Goal: Task Accomplishment & Management: Manage account settings

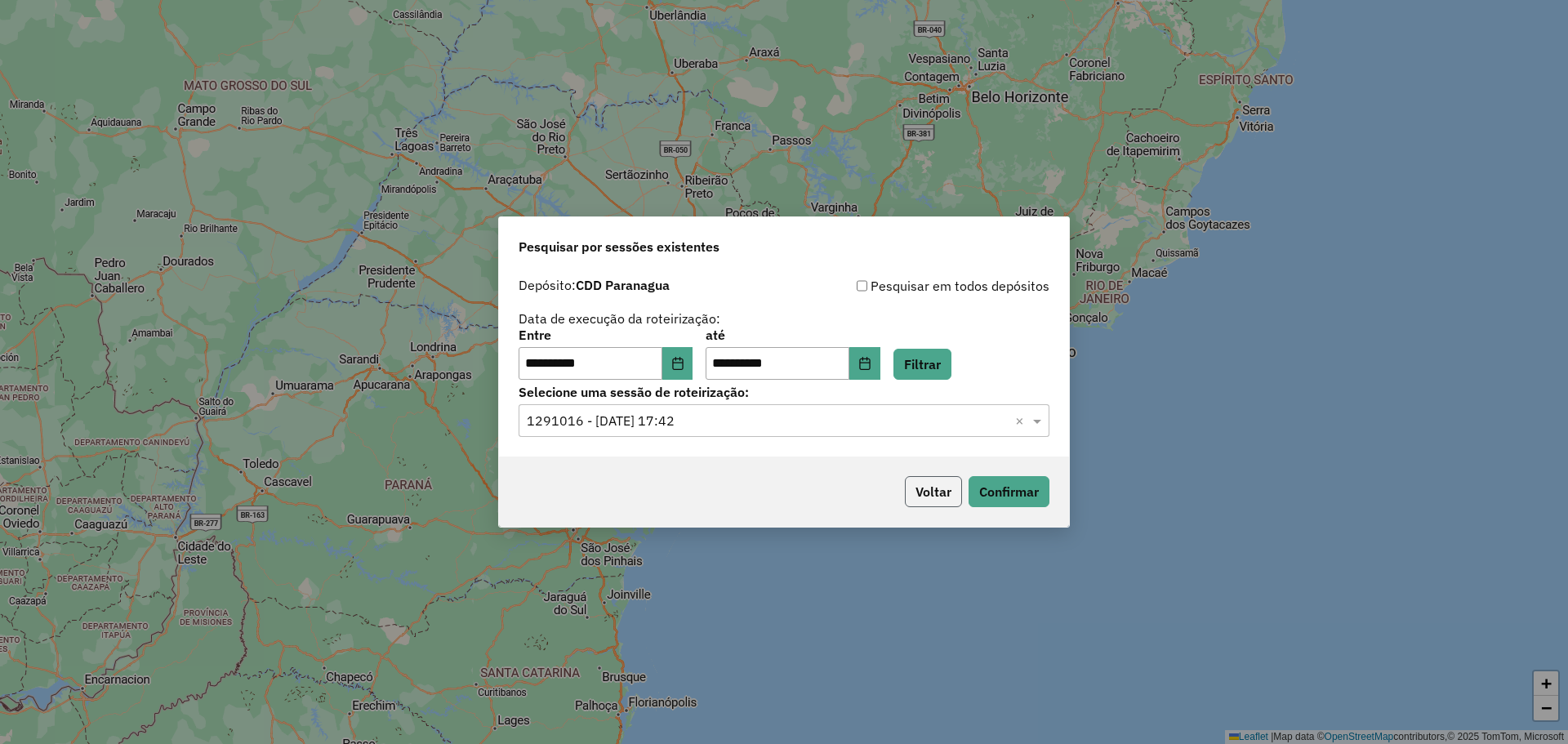
click at [895, 424] on button "Voltar" at bounding box center [933, 492] width 57 height 31
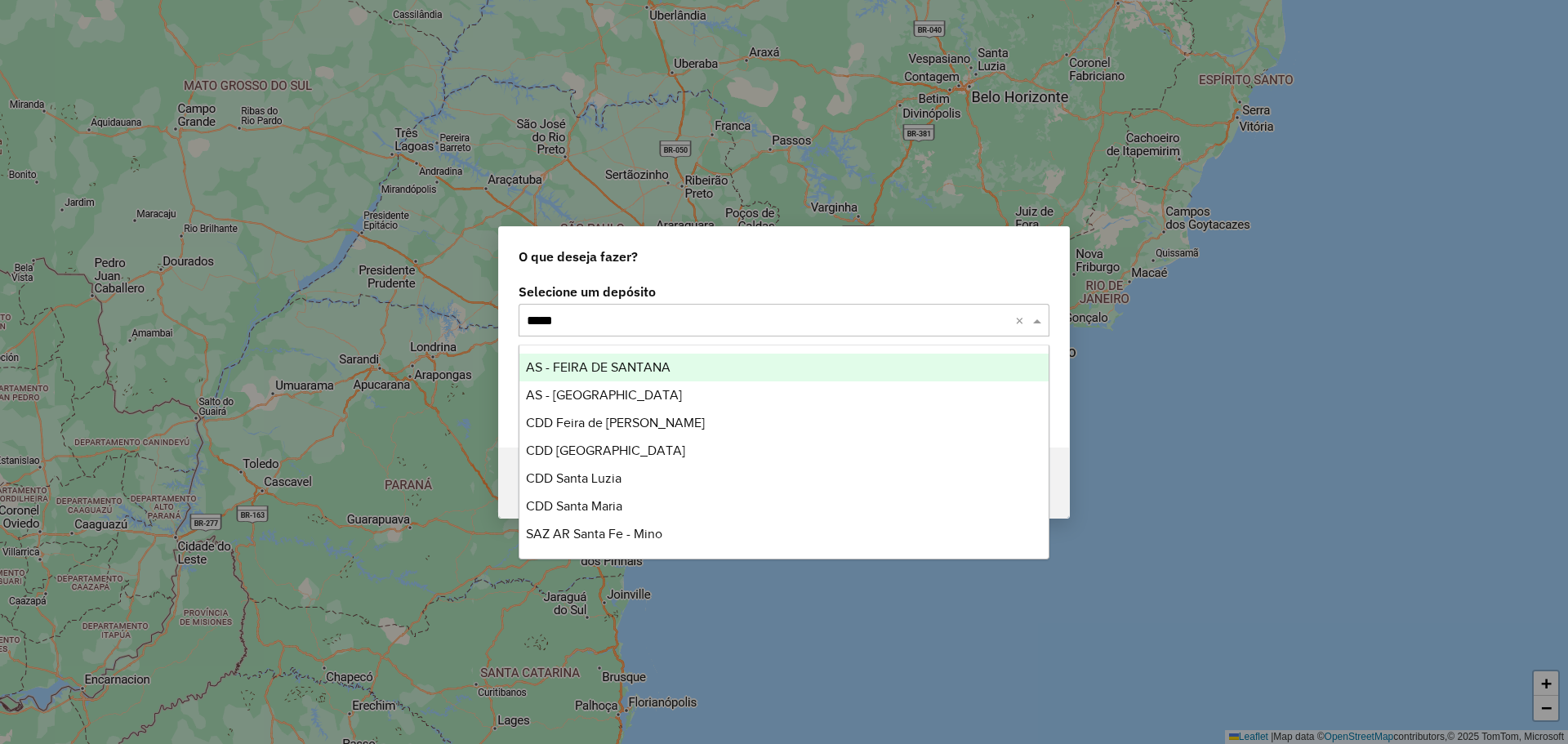
type input "*****"
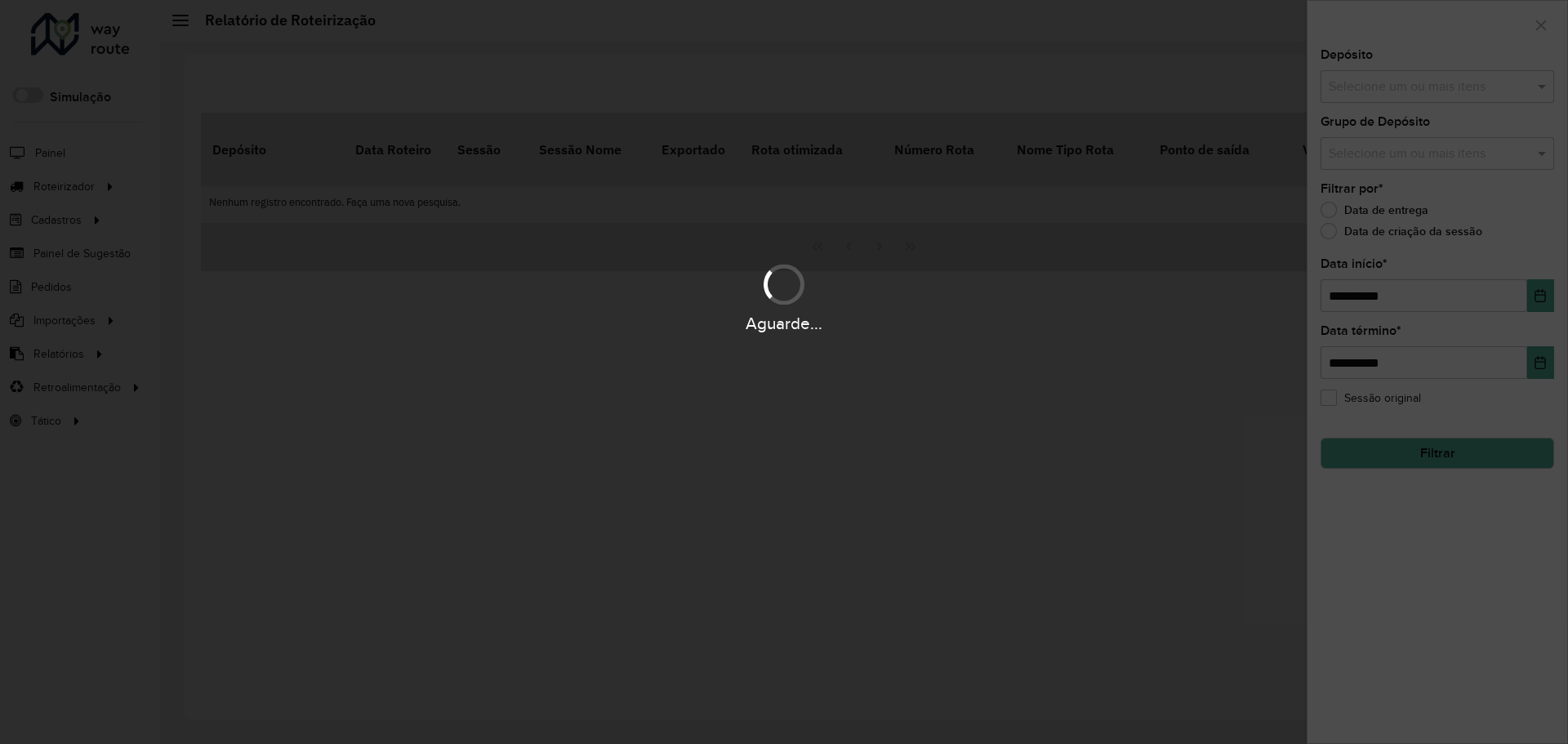
click at [129, 235] on div "Aguarde..." at bounding box center [784, 372] width 1568 height 744
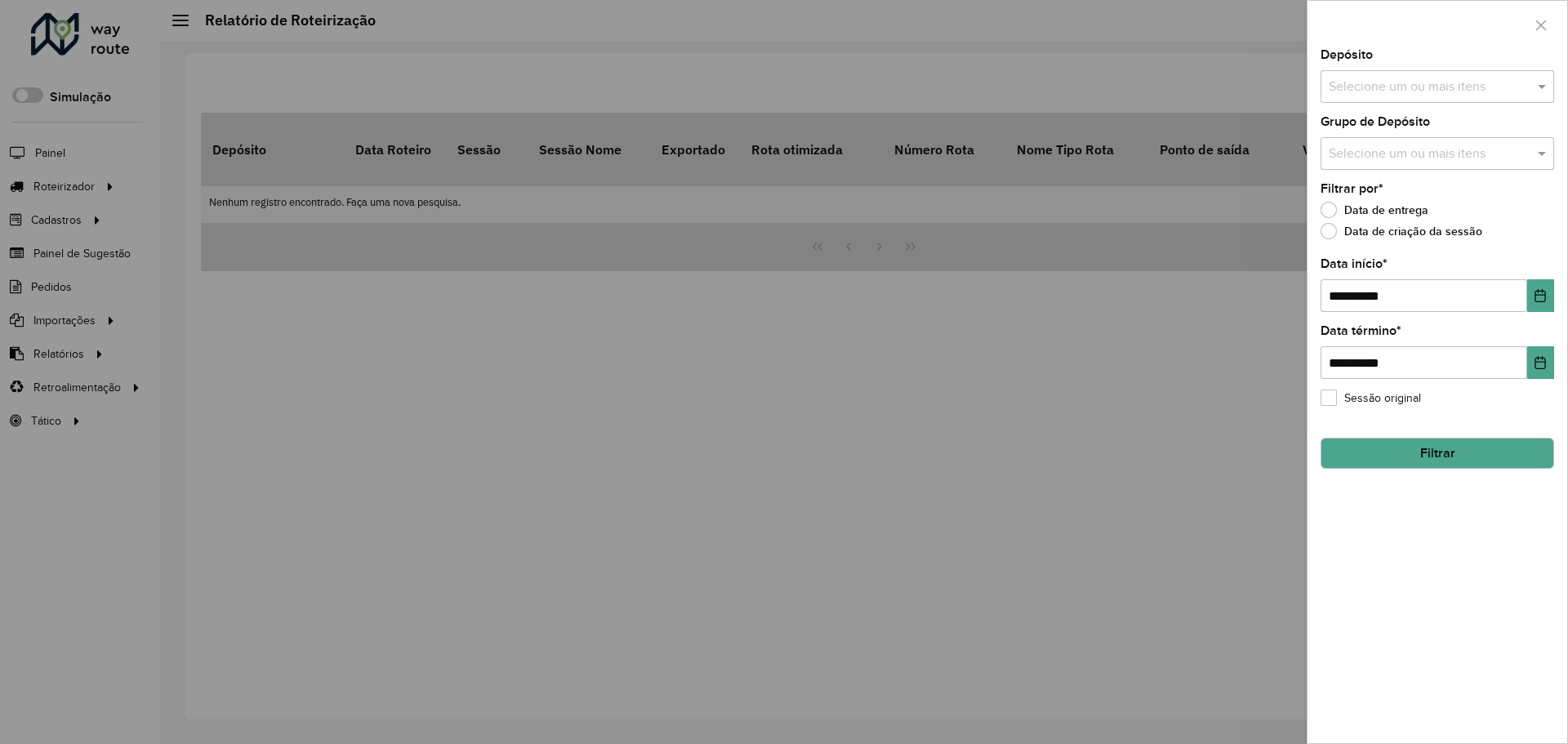
click at [80, 220] on div at bounding box center [784, 372] width 1568 height 744
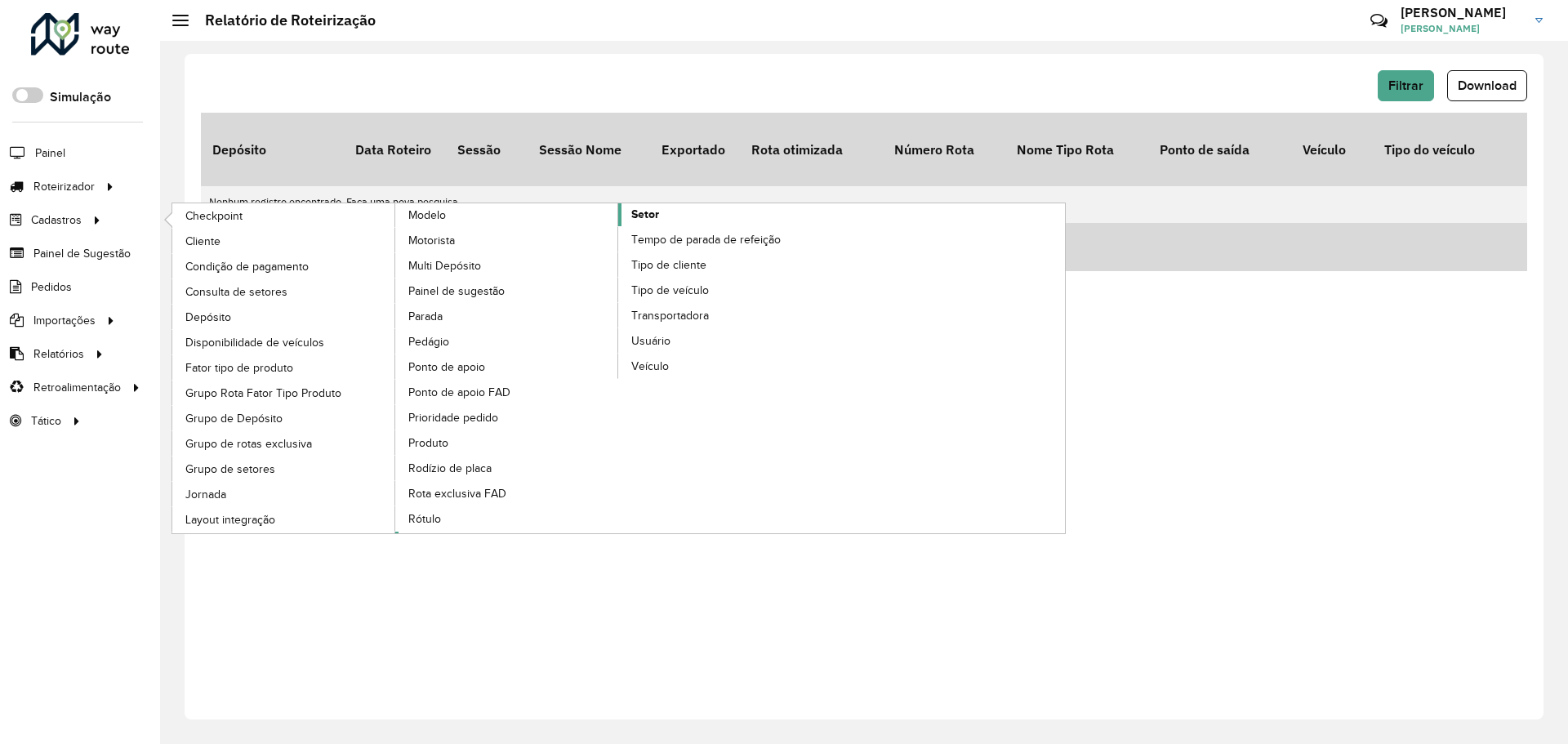
click at [625, 214] on link "Setor" at bounding box center [618, 368] width 447 height 330
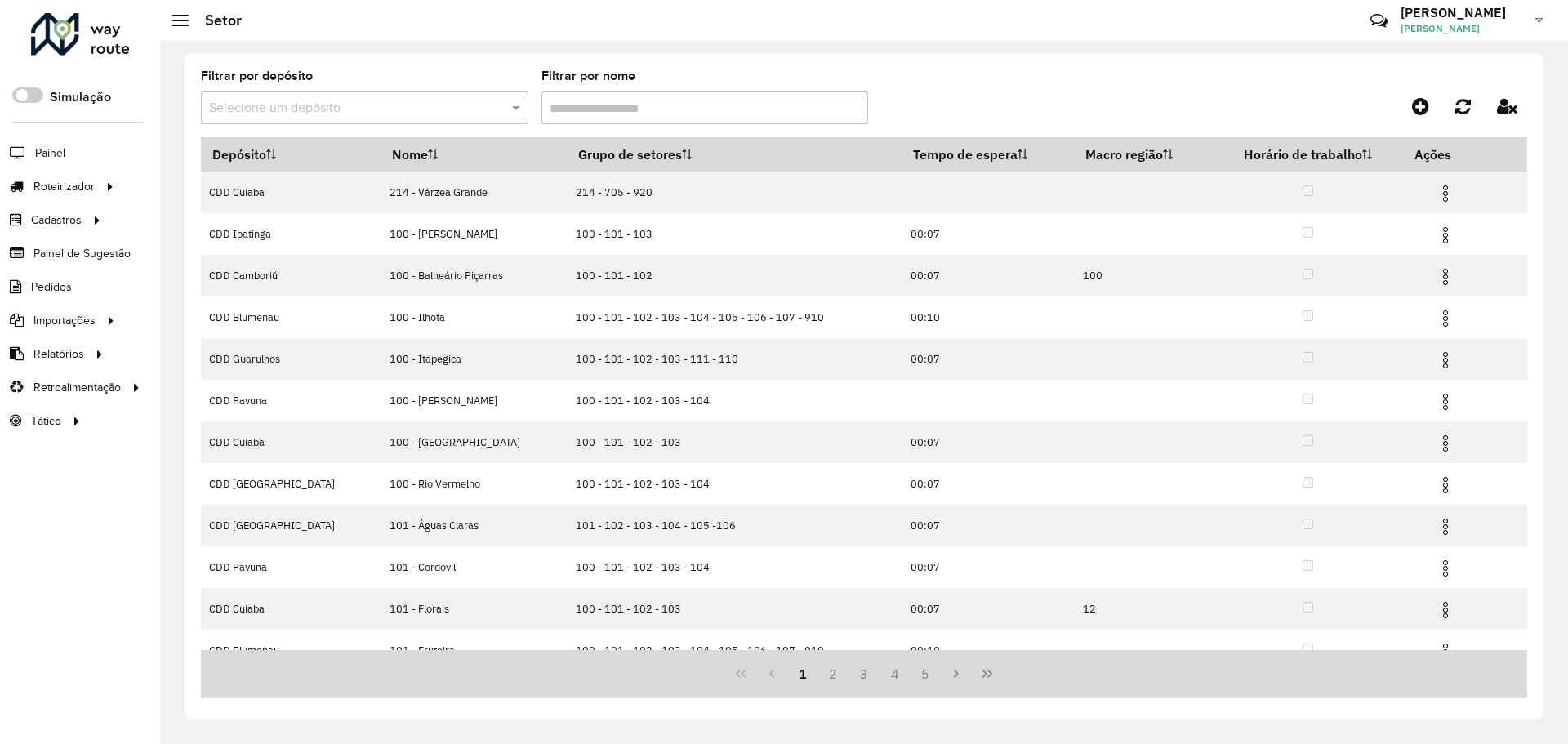
click at [324, 107] on input "text" at bounding box center [348, 108] width 278 height 20
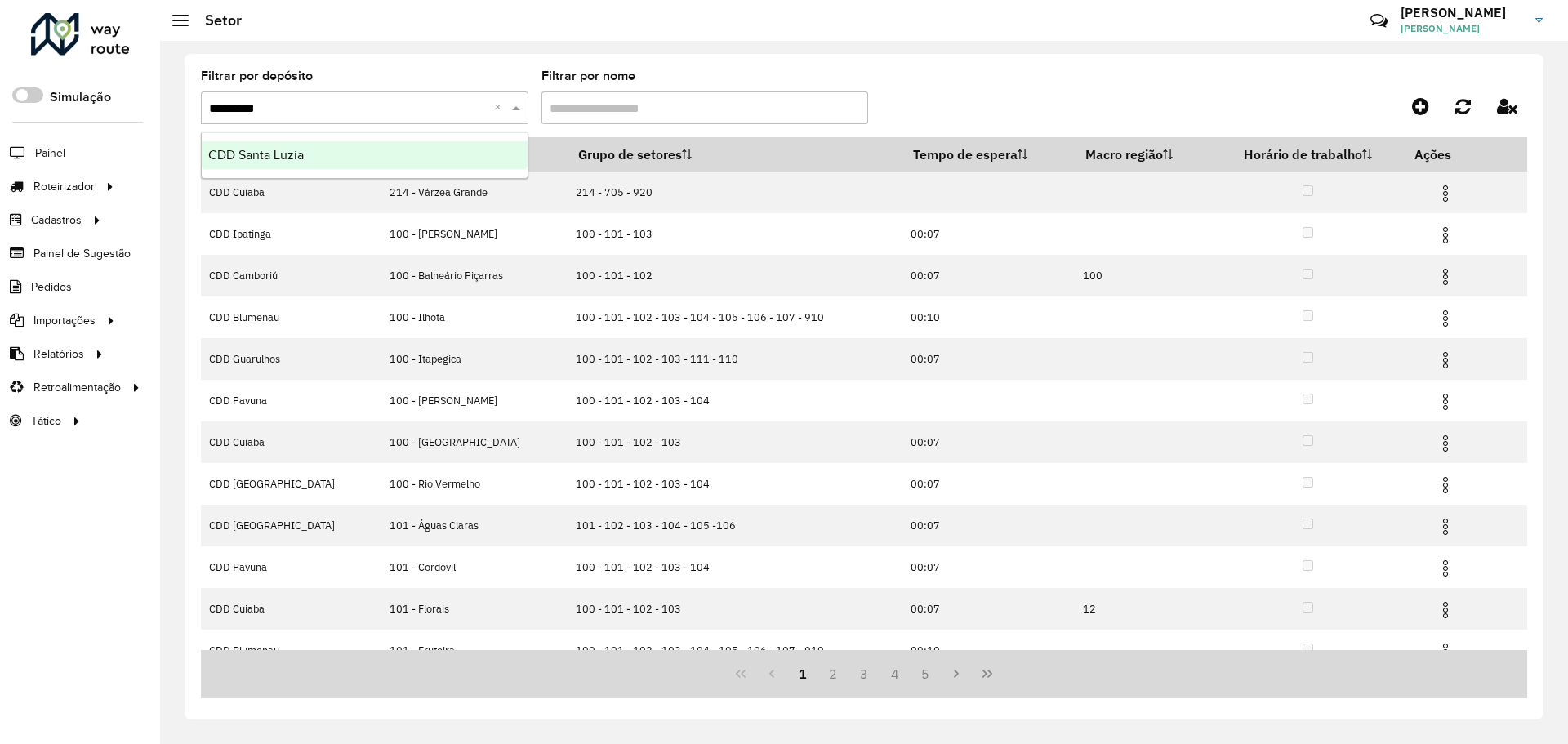
type input "**********"
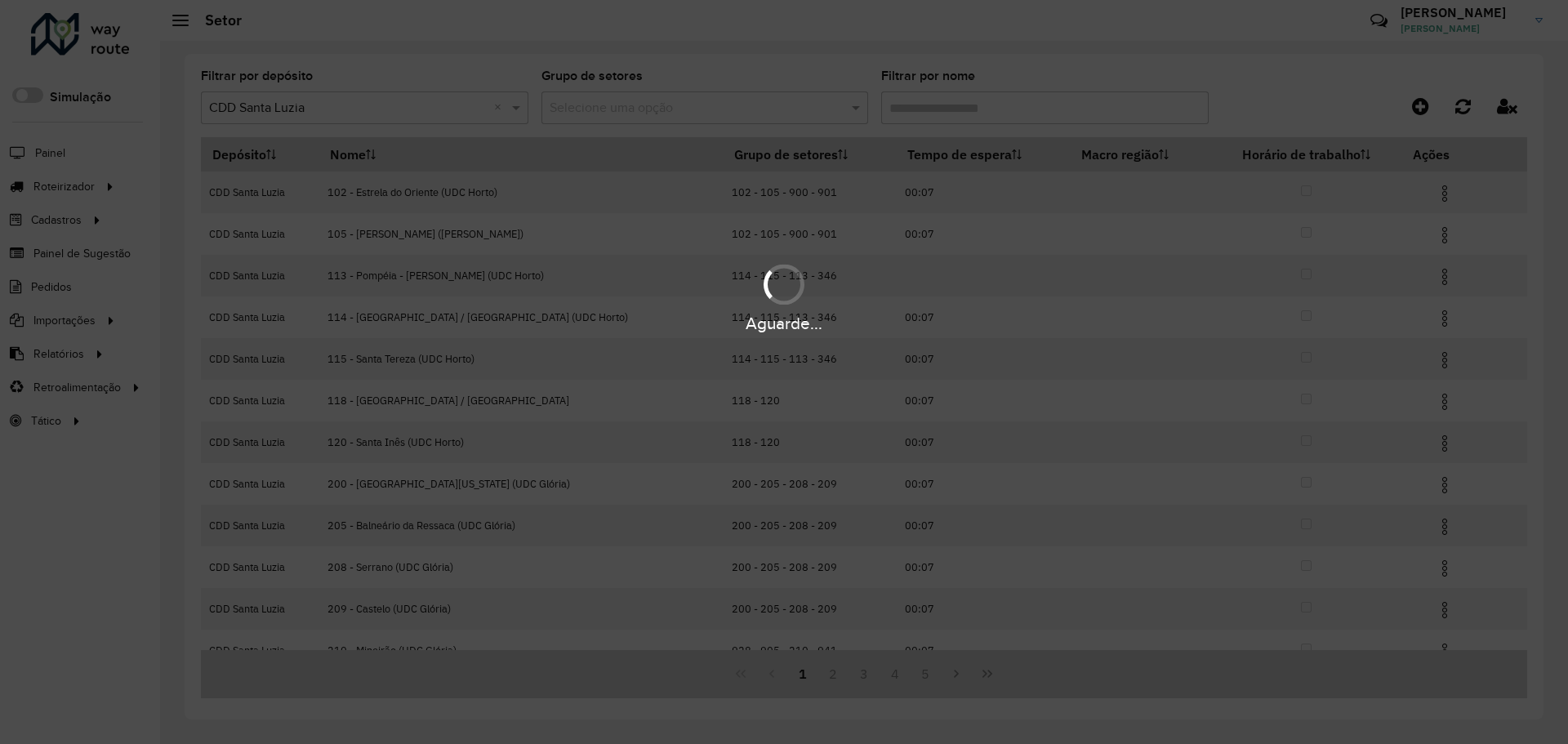
click at [1014, 113] on div "Aguarde..." at bounding box center [784, 372] width 1568 height 744
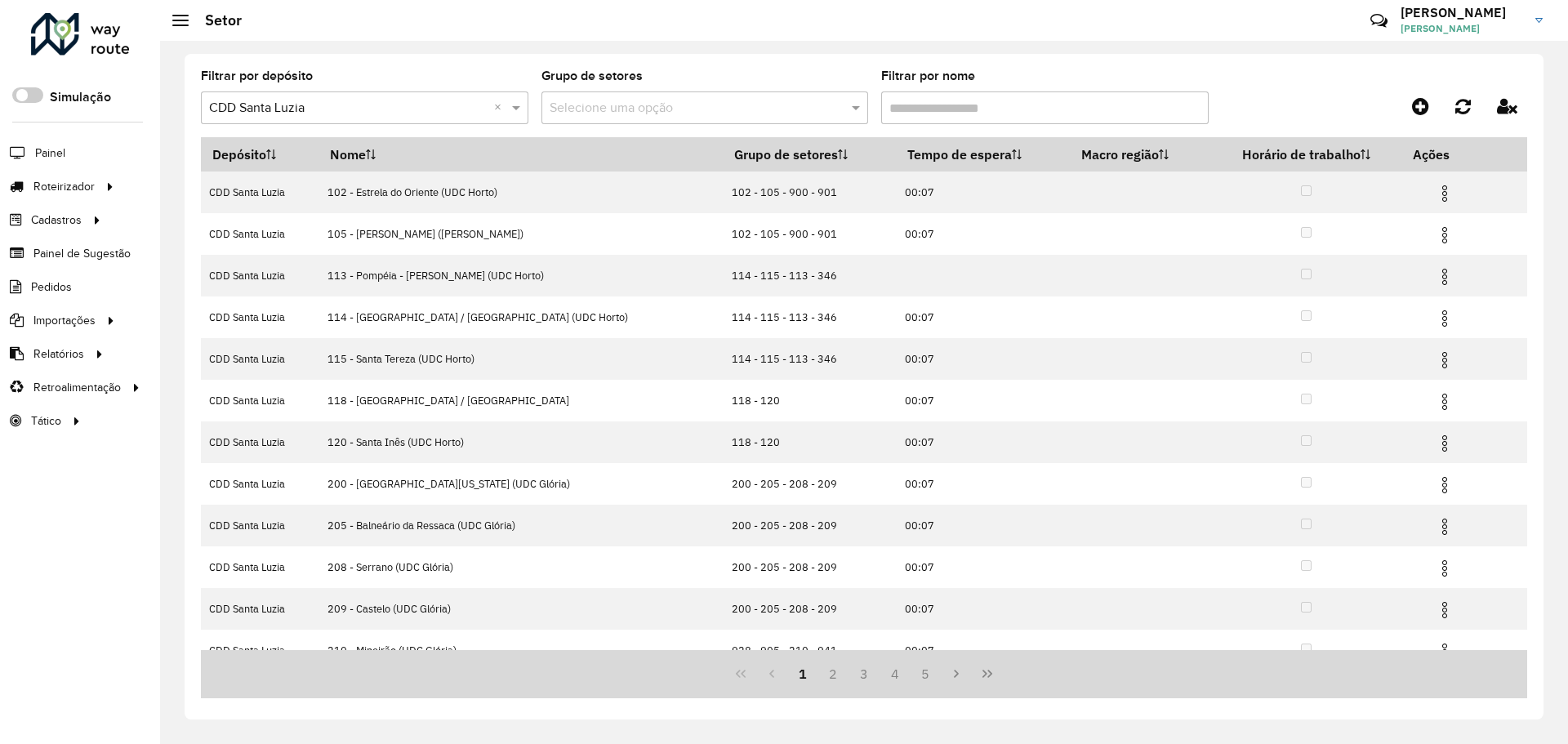
click at [1014, 113] on hb-app "Aguarde... Pop-up bloqueado! Seu navegador bloqueou automáticamente a abertura …" at bounding box center [784, 372] width 1568 height 744
click at [1014, 113] on input "Filtrar por nome" at bounding box center [1045, 107] width 328 height 33
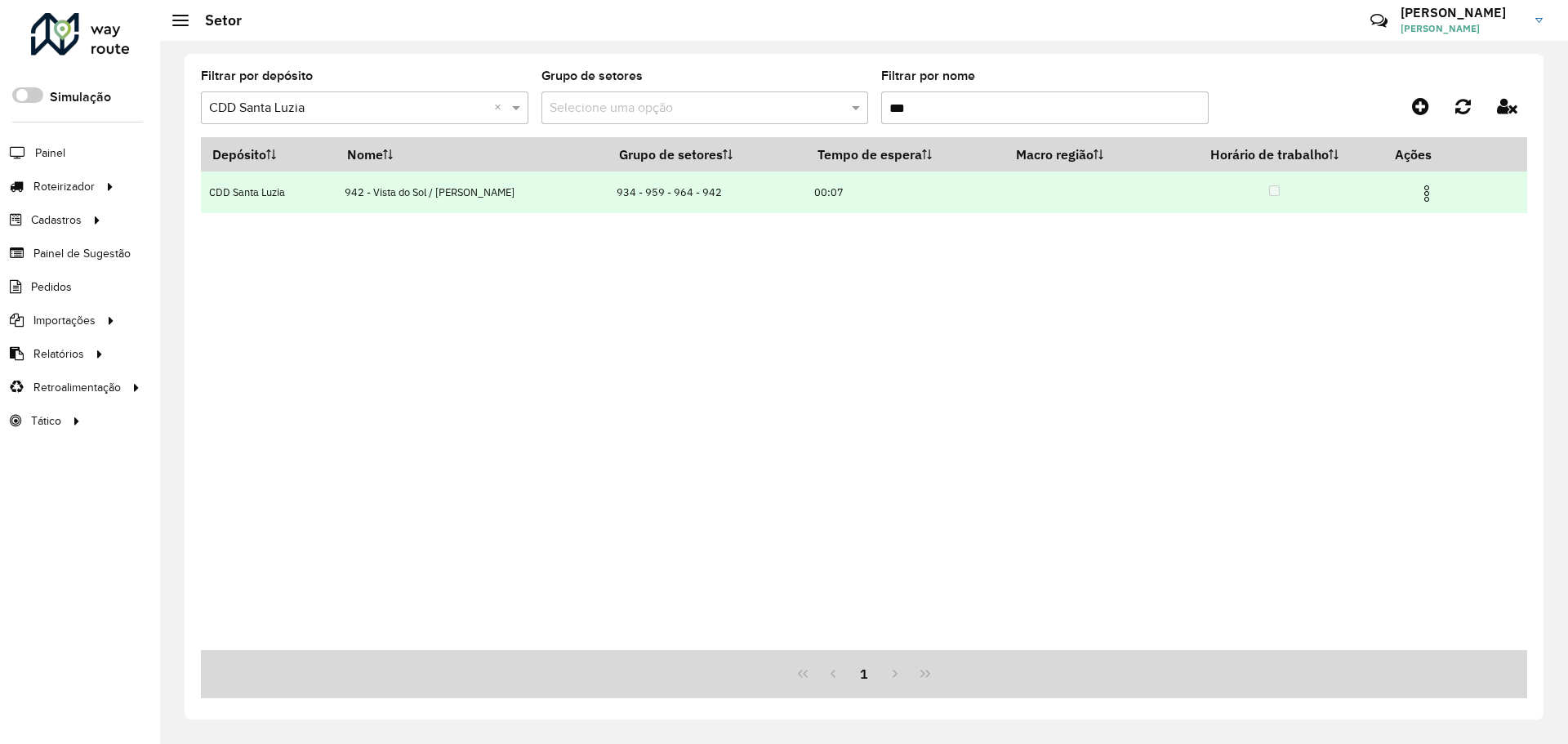
type input "***"
click at [1419, 198] on img at bounding box center [1427, 193] width 20 height 20
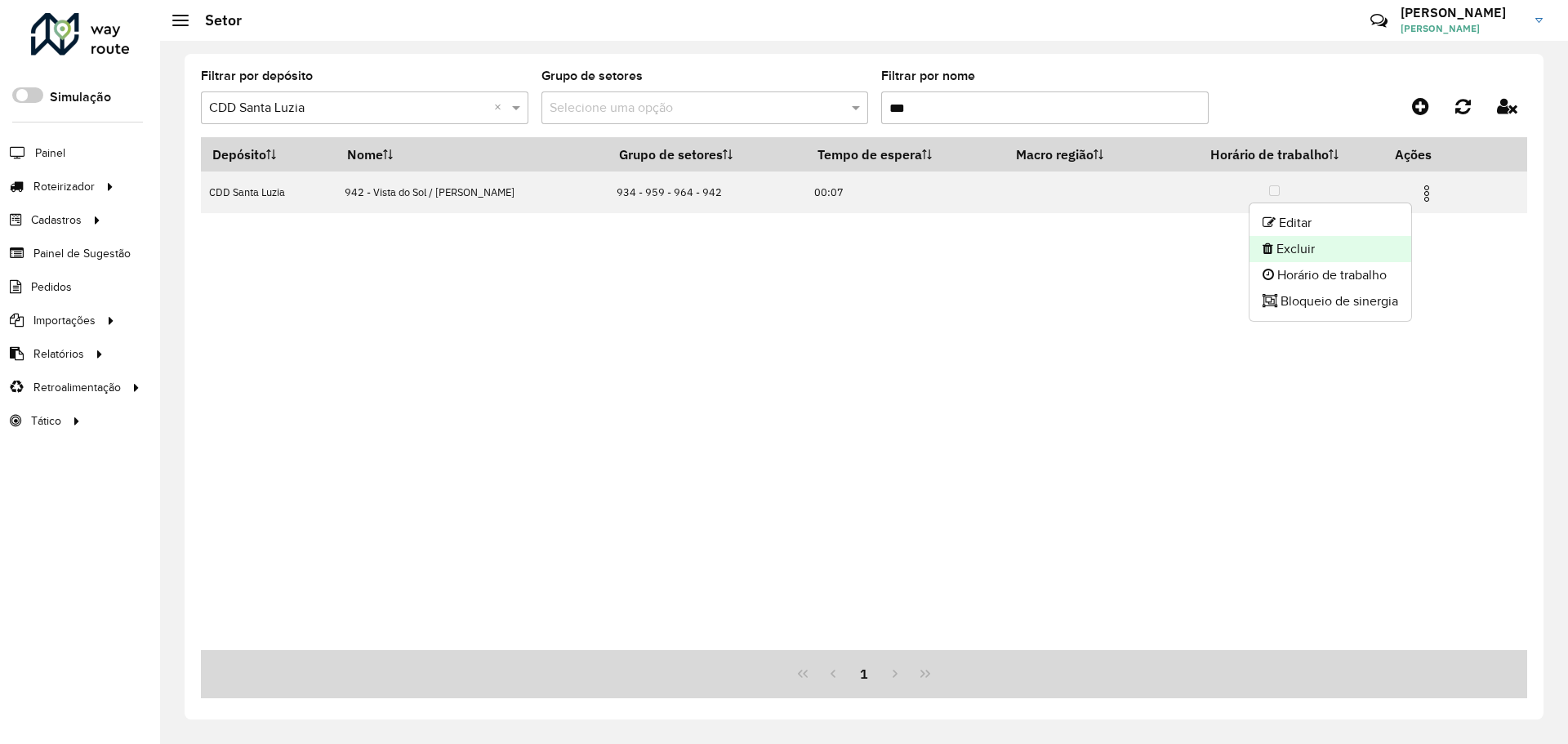
click at [1347, 250] on li "Excluir" at bounding box center [1330, 249] width 162 height 26
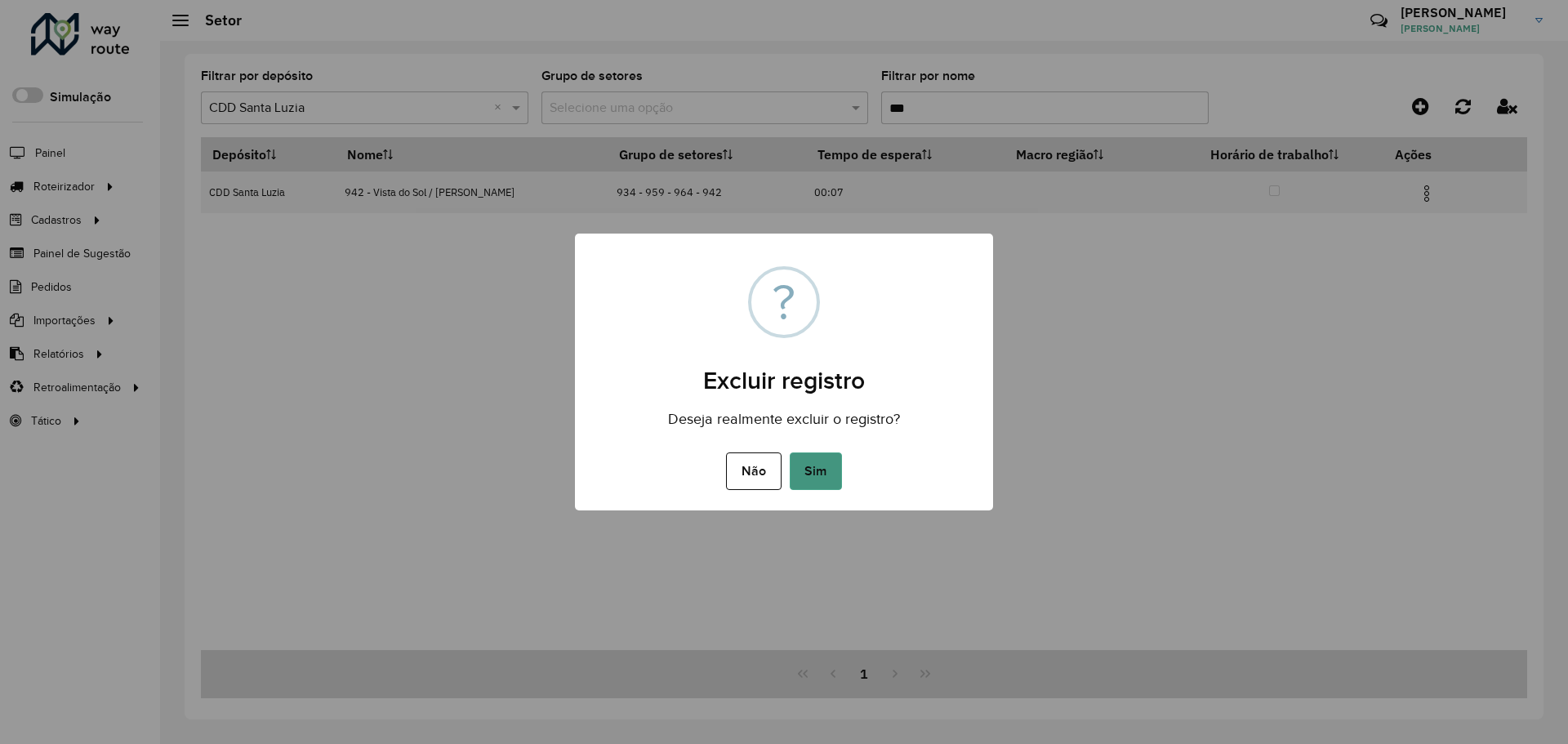
click at [806, 478] on button "Sim" at bounding box center [816, 472] width 52 height 38
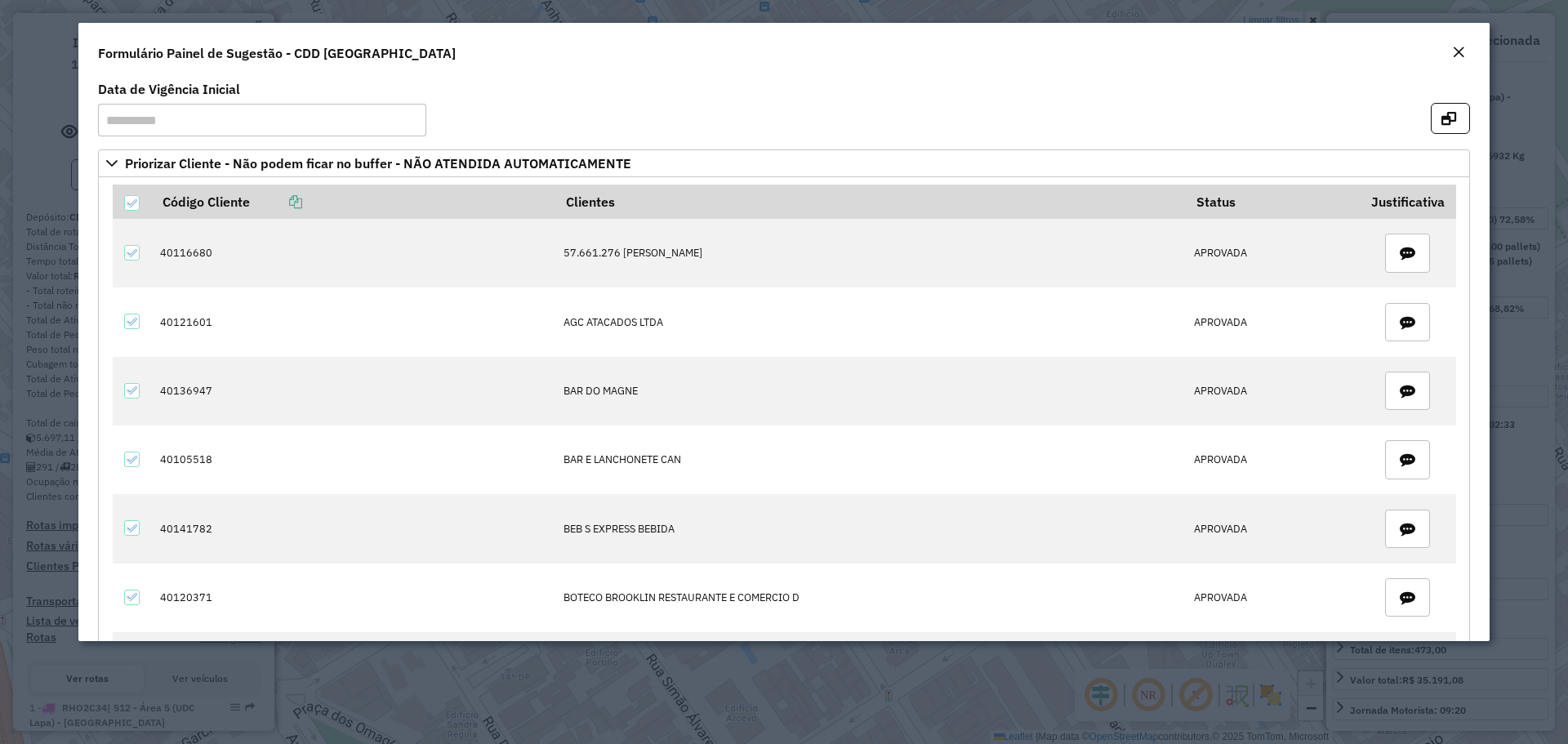
select select "**********"
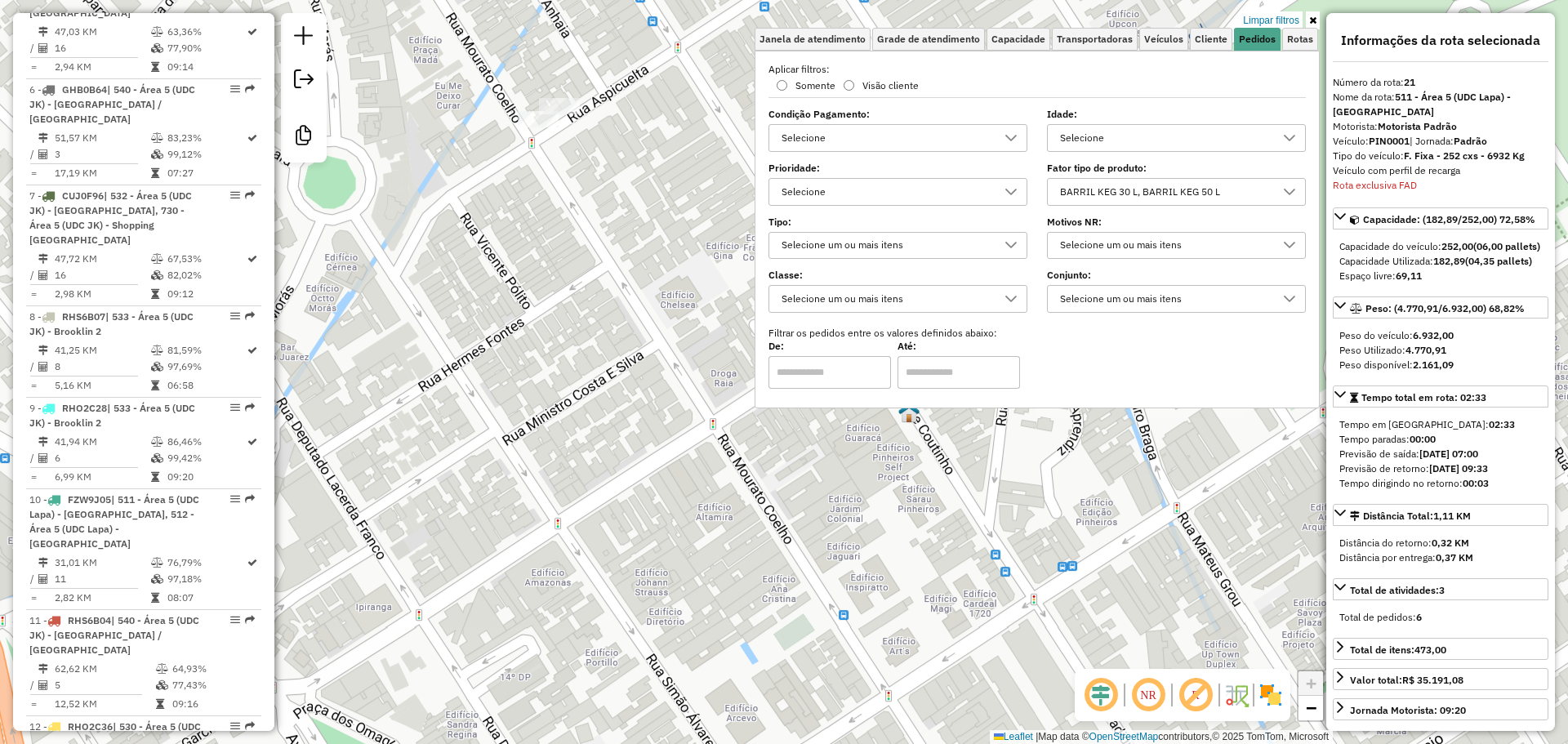
scroll to position [1226, 0]
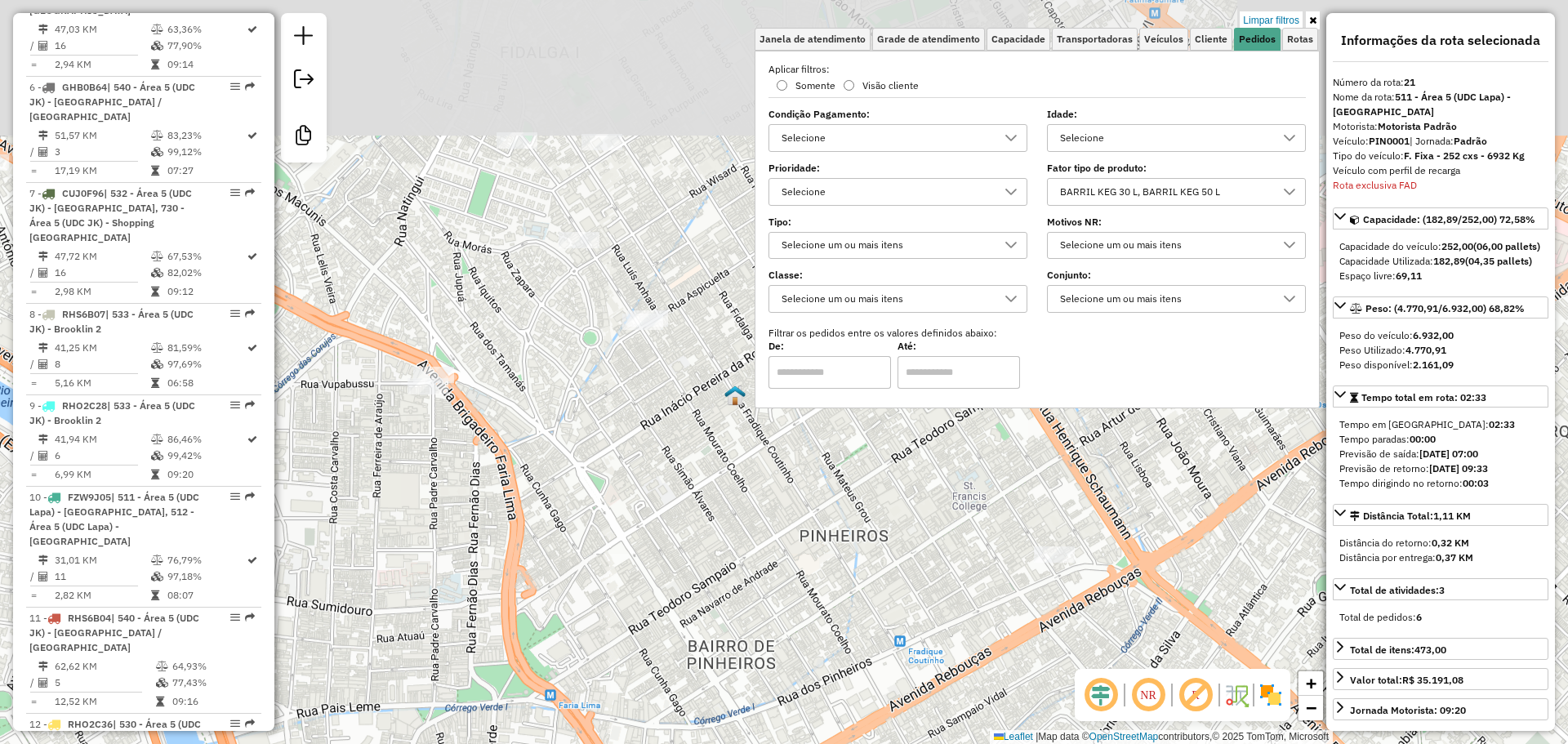
drag, startPoint x: 761, startPoint y: 624, endPoint x: 592, endPoint y: 271, distance: 391.4
click at [588, 266] on div "Limpar filtros Janela de atendimento Grade de atendimento Capacidade Transporta…" at bounding box center [784, 372] width 1568 height 744
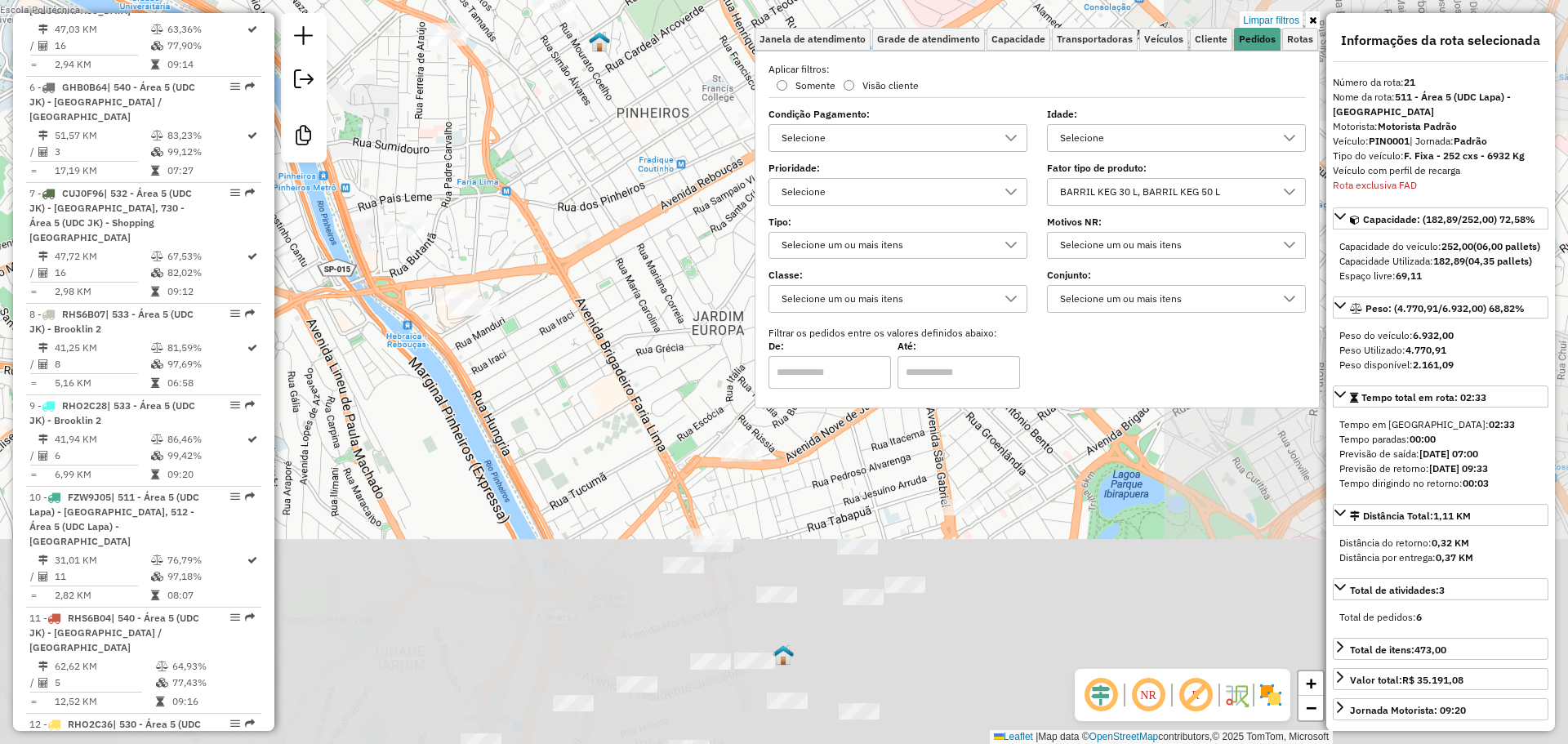
drag, startPoint x: 682, startPoint y: 578, endPoint x: 631, endPoint y: 353, distance: 230.7
click at [631, 353] on div "Limpar filtros Janela de atendimento Grade de atendimento Capacidade Transporta…" at bounding box center [784, 372] width 1568 height 744
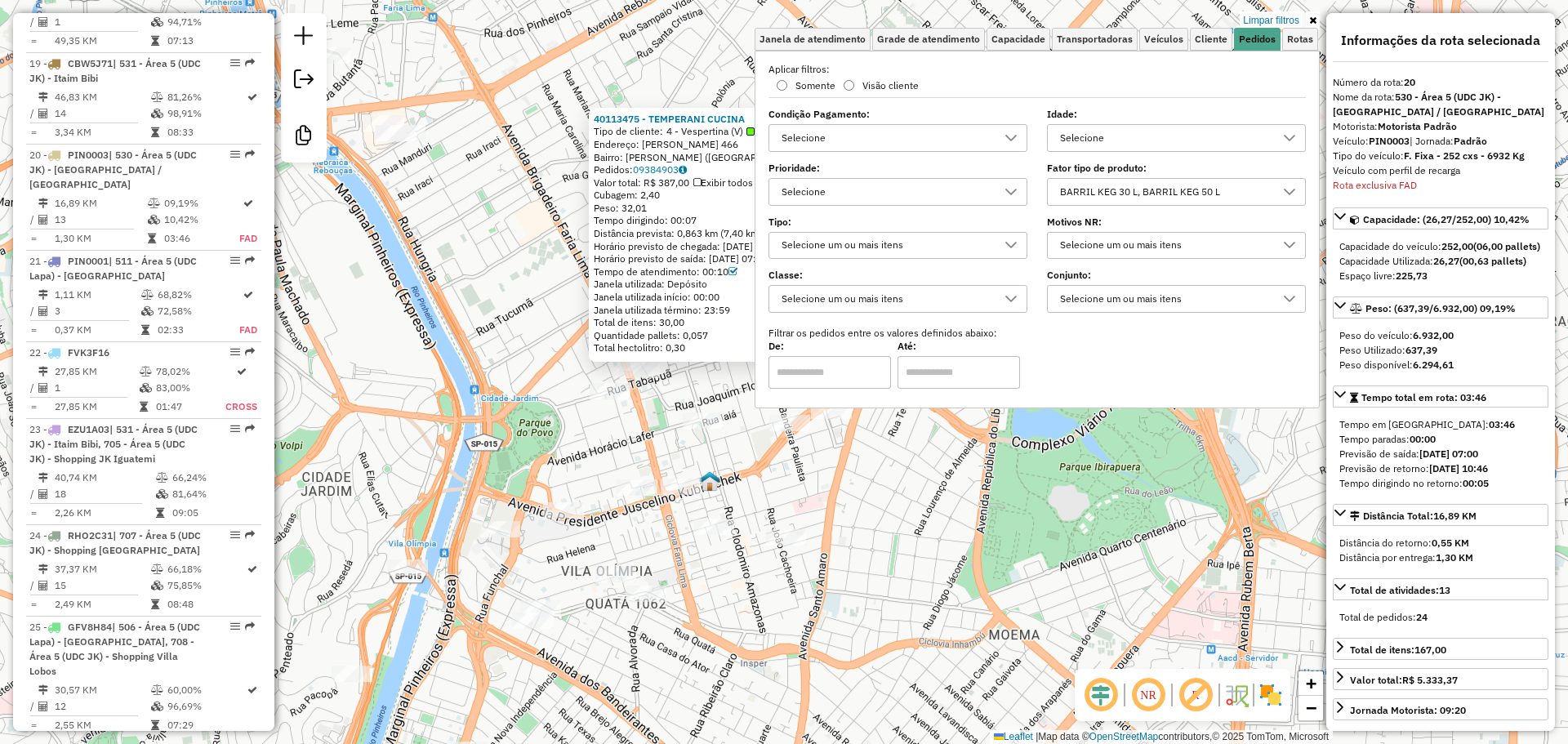
scroll to position [2732, 0]
click at [669, 167] on link "09384903" at bounding box center [660, 170] width 54 height 13
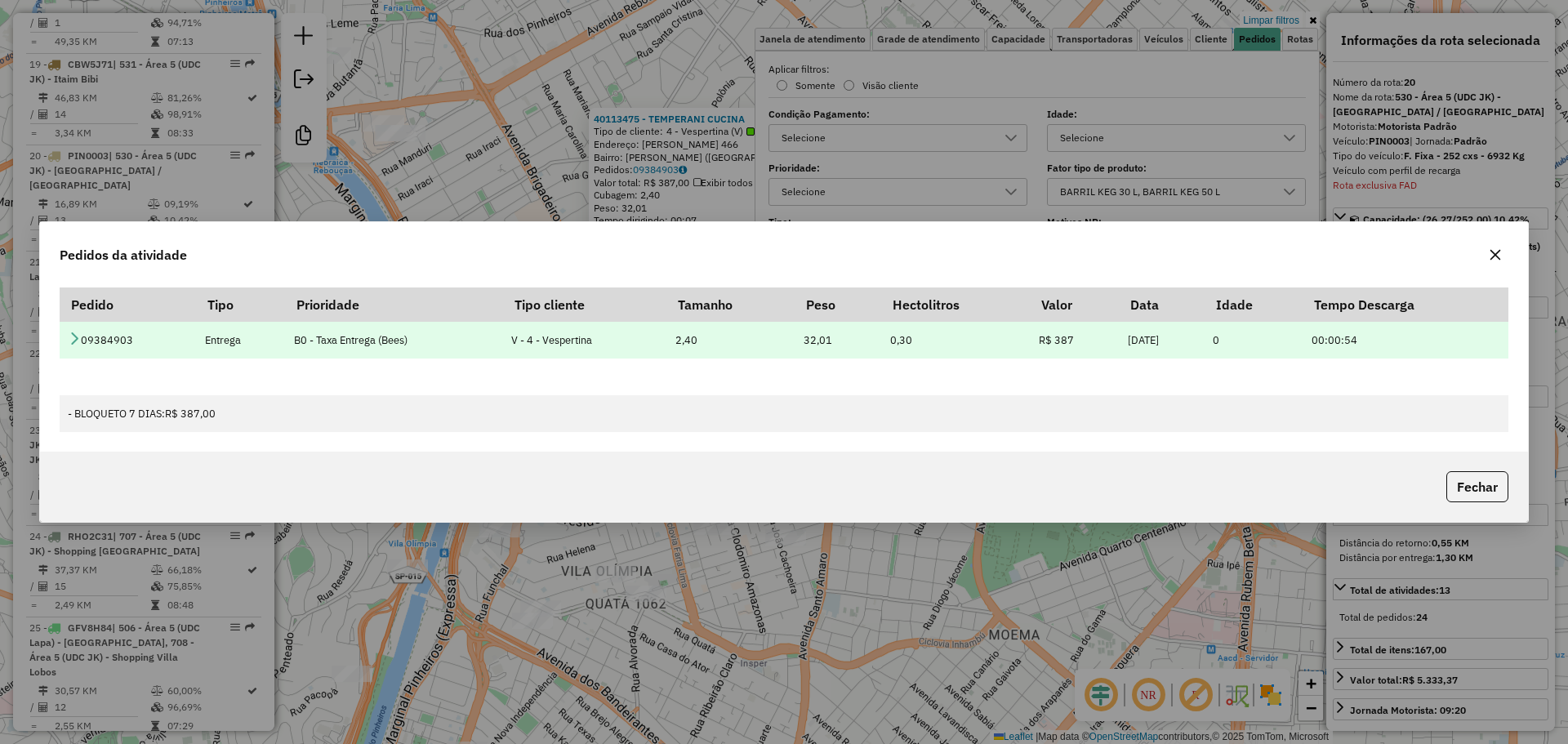
click at [75, 332] on icon at bounding box center [74, 338] width 13 height 13
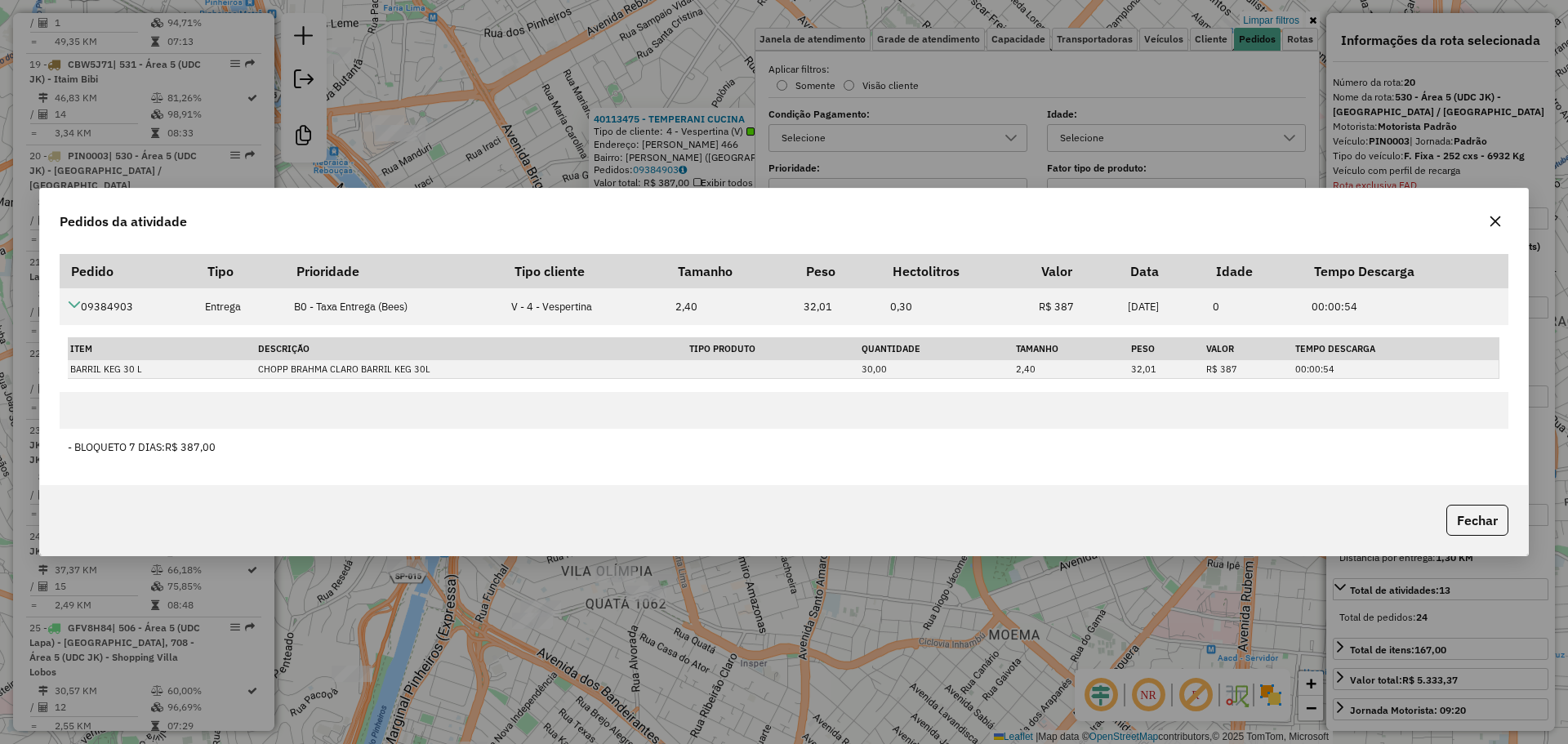
click at [988, 576] on div "Pedidos da atividade Pedido Tipo Prioridade Tipo cliente Tamanho Peso Hectolitr…" at bounding box center [784, 372] width 1568 height 744
